Goal: Task Accomplishment & Management: Manage account settings

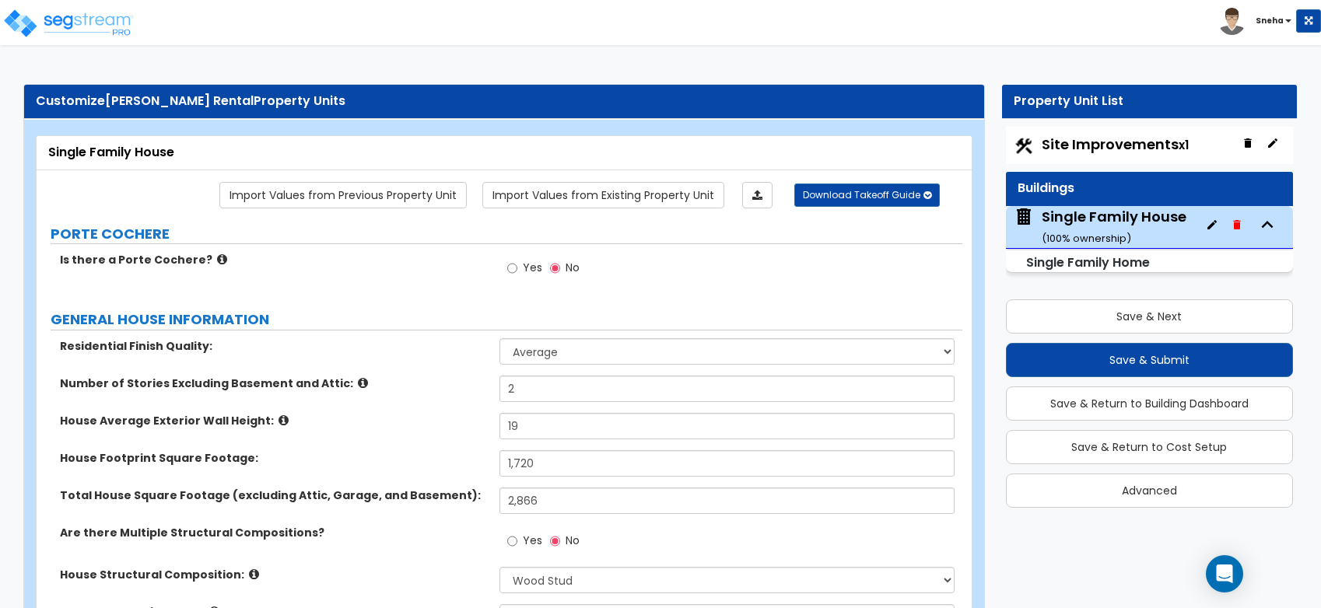
select select "1"
select select "7"
select select "3"
select select "4"
select select "1"
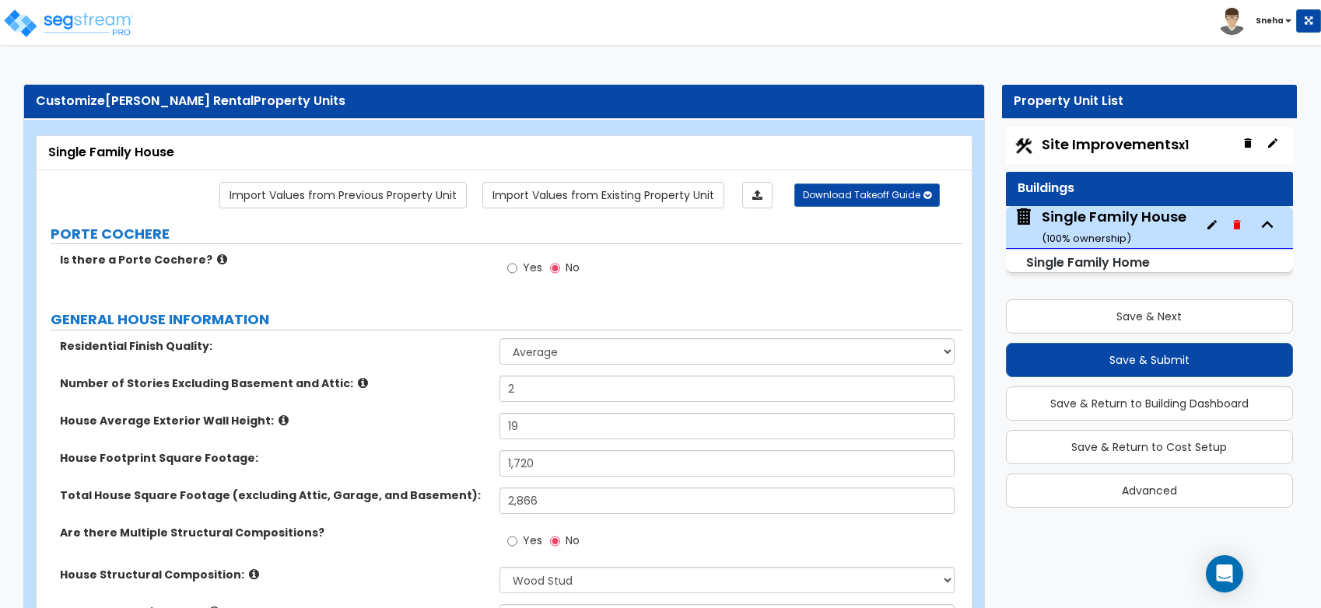
select select "4"
select select "1"
select select "5"
select select "1"
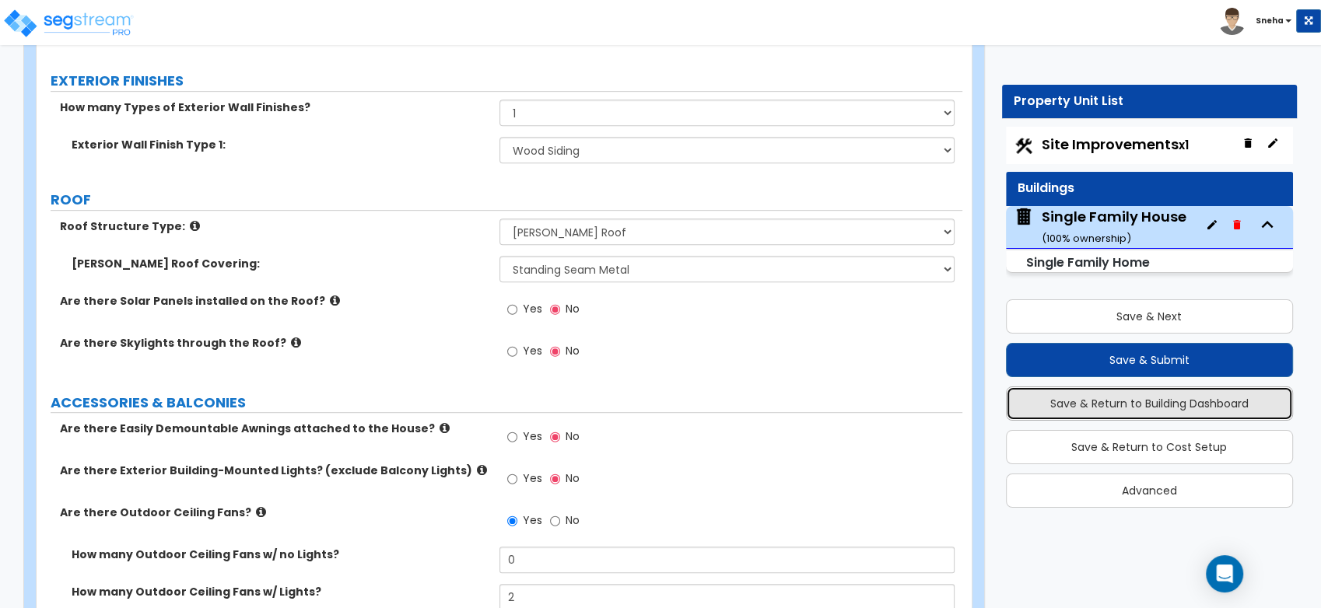
click at [1181, 400] on button "Save & Return to Building Dashboard" at bounding box center [1150, 404] width 288 height 34
